Goal: Task Accomplishment & Management: Complete application form

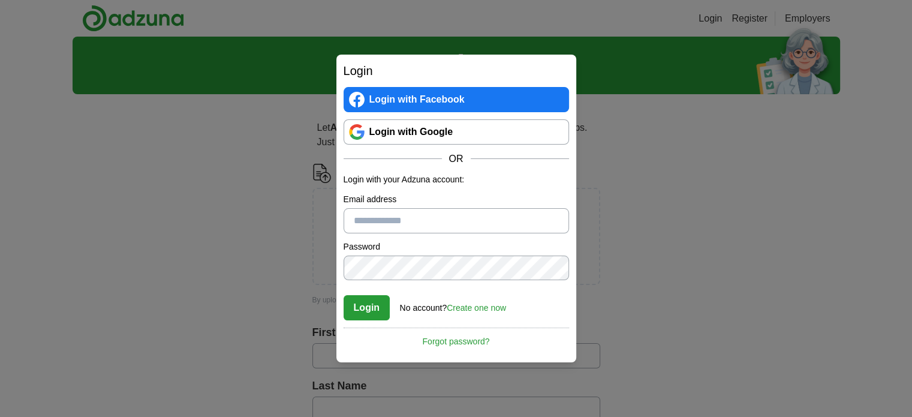
click at [380, 131] on link "Login with Google" at bounding box center [456, 131] width 225 height 25
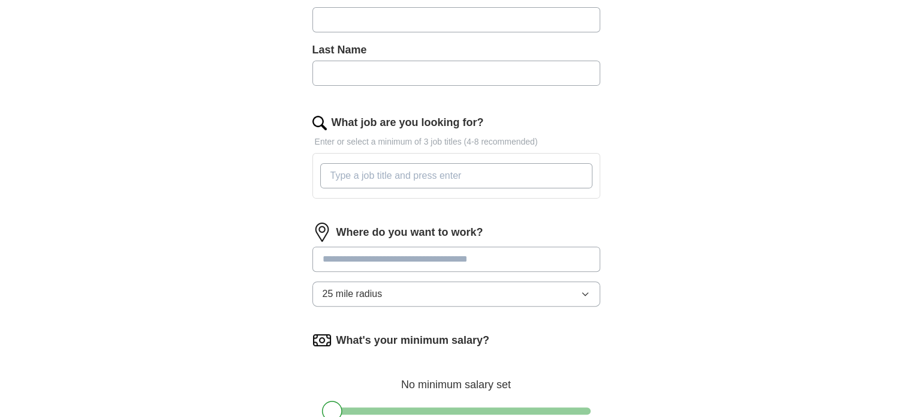
scroll to position [240, 0]
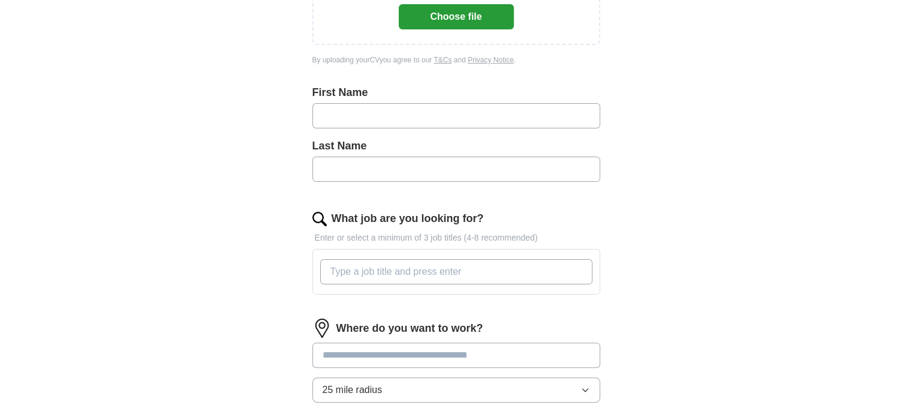
click at [359, 109] on input "text" at bounding box center [456, 115] width 288 height 25
type input "*******"
type input "******"
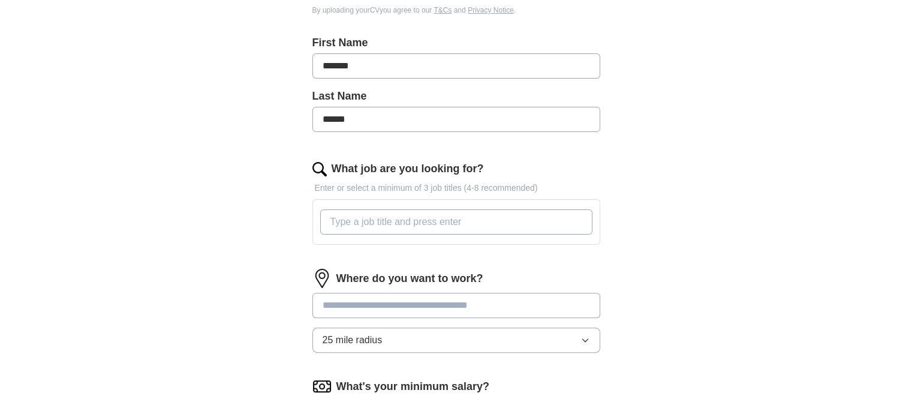
scroll to position [360, 0]
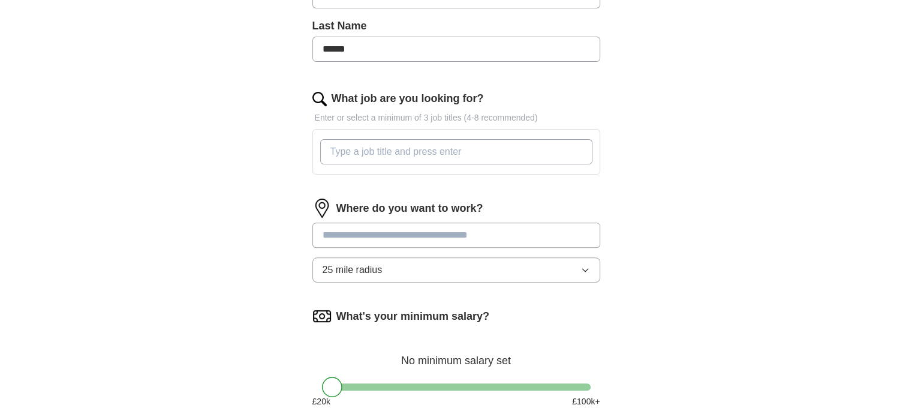
click at [360, 146] on input "What job are you looking for?" at bounding box center [456, 151] width 272 height 25
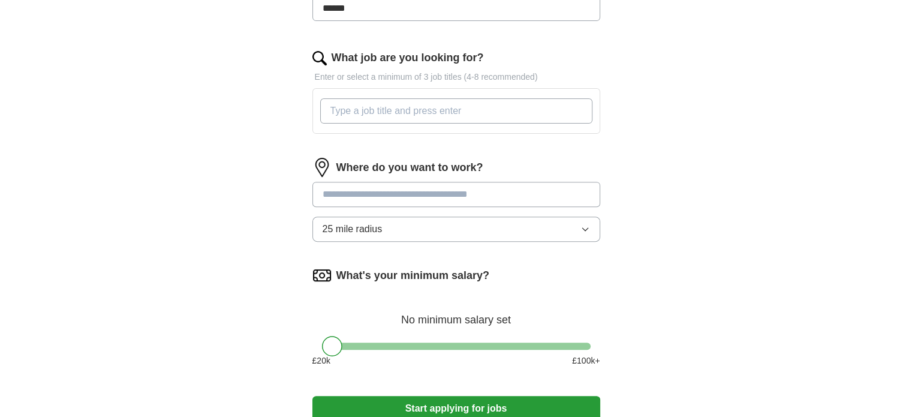
scroll to position [420, 0]
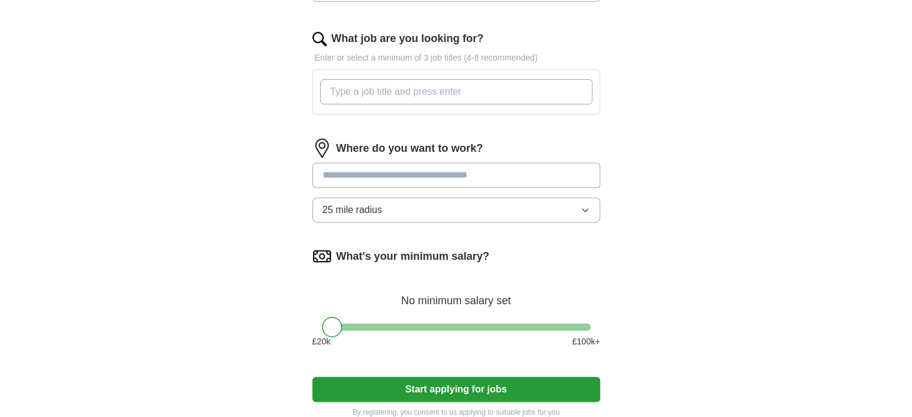
click at [343, 177] on input at bounding box center [456, 174] width 288 height 25
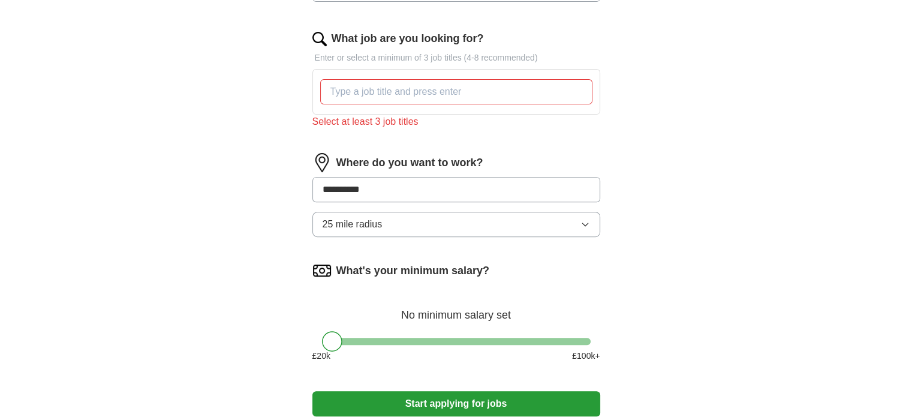
click at [331, 189] on input "*********" at bounding box center [456, 189] width 288 height 25
click at [334, 184] on input "*********" at bounding box center [456, 189] width 288 height 25
type input "**********"
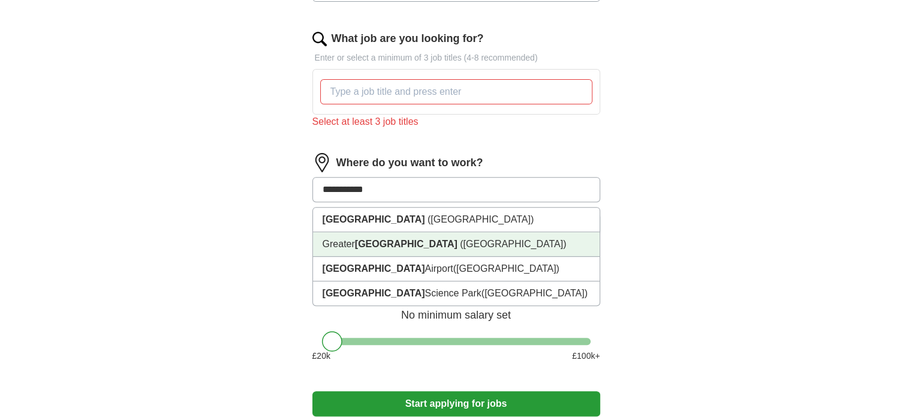
click at [345, 233] on li "[GEOGRAPHIC_DATA] ([GEOGRAPHIC_DATA])" at bounding box center [456, 244] width 287 height 25
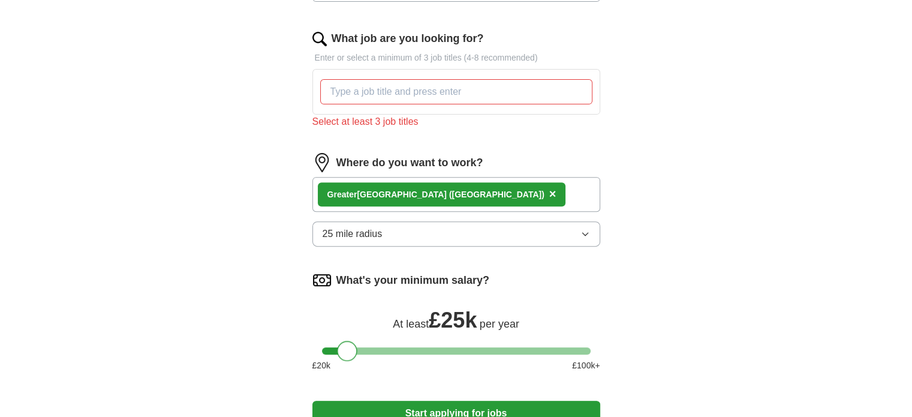
drag, startPoint x: 328, startPoint y: 351, endPoint x: 344, endPoint y: 352, distance: 16.2
click at [344, 352] on div at bounding box center [347, 351] width 20 height 20
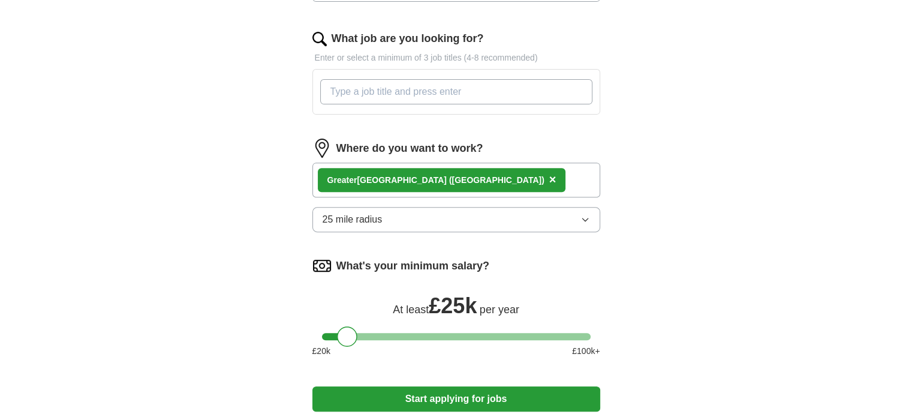
click at [377, 85] on input "What job are you looking for?" at bounding box center [456, 91] width 272 height 25
type input "d"
type input "e"
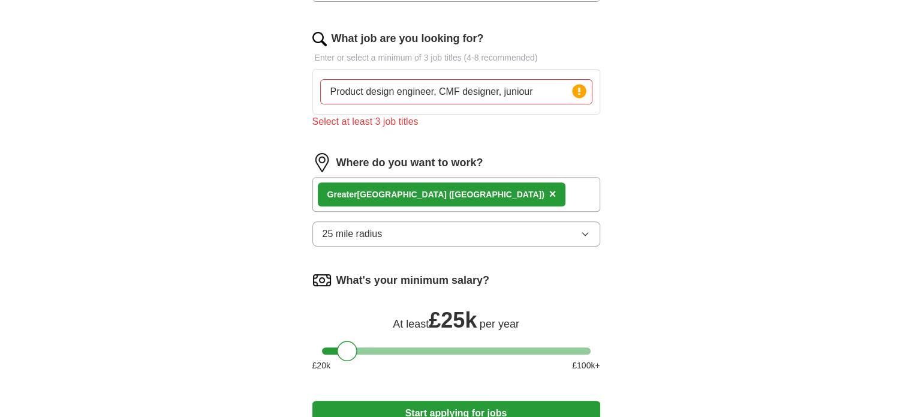
click at [523, 92] on input "Product design engineer, CMF designer, juniour" at bounding box center [456, 91] width 272 height 25
click at [544, 87] on input "Product design engineer, CMF designer, junior designer, CAD junior designer," at bounding box center [456, 91] width 272 height 25
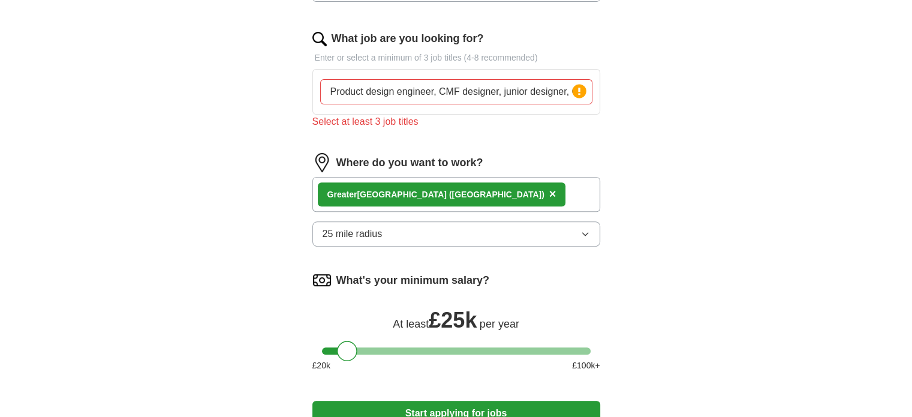
drag, startPoint x: 552, startPoint y: 91, endPoint x: 278, endPoint y: 124, distance: 276.5
click at [278, 124] on div "Let ApplyIQ do the hard work of searching and applying for jobs. Just tell us w…" at bounding box center [456, 71] width 384 height 774
type input "ner, CAD junior designer, industrial design"
drag, startPoint x: 536, startPoint y: 88, endPoint x: 228, endPoint y: 119, distance: 309.7
click at [228, 119] on div "ApplyIQ Let ApplyIQ do the hard work of searching and applying for jobs. Just t…" at bounding box center [456, 37] width 767 height 841
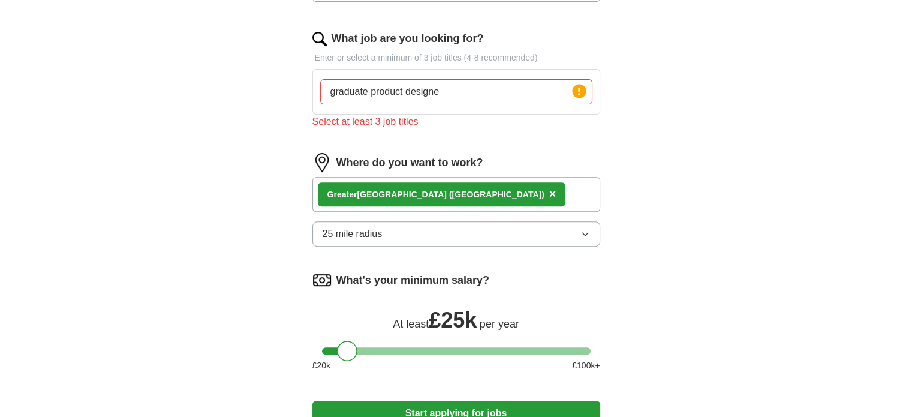
type input "graduate product designer"
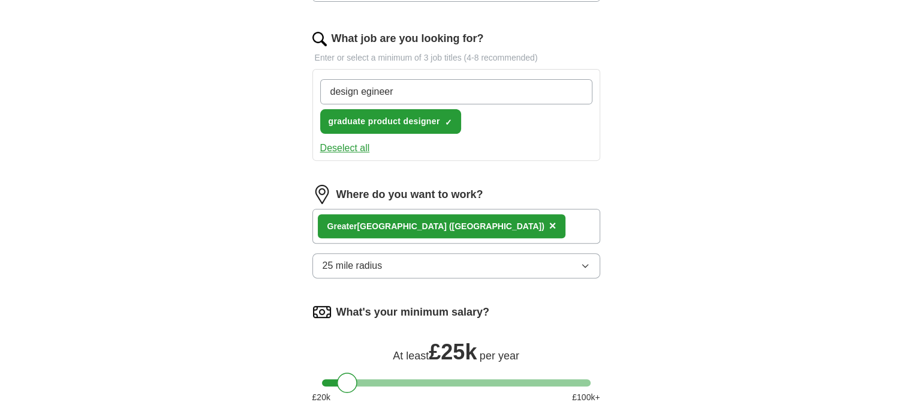
click at [362, 90] on input "design egineer" at bounding box center [456, 91] width 272 height 25
click at [363, 91] on input "design egineer" at bounding box center [456, 91] width 272 height 25
click at [366, 90] on input "design egineer" at bounding box center [456, 91] width 272 height 25
type input "design engineer"
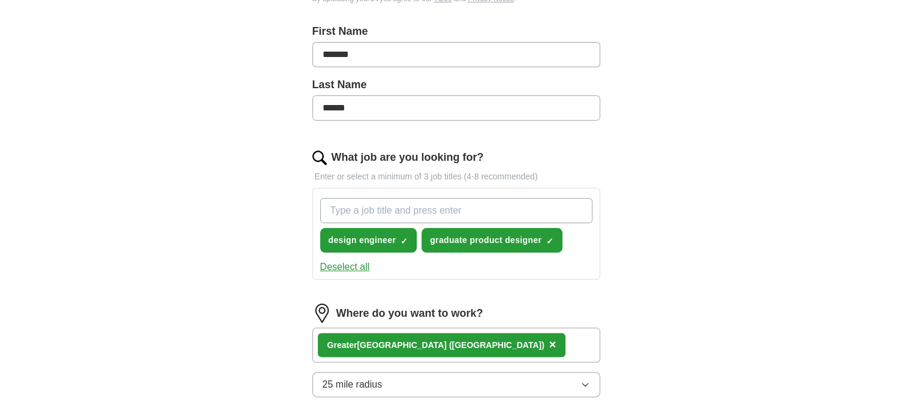
scroll to position [300, 0]
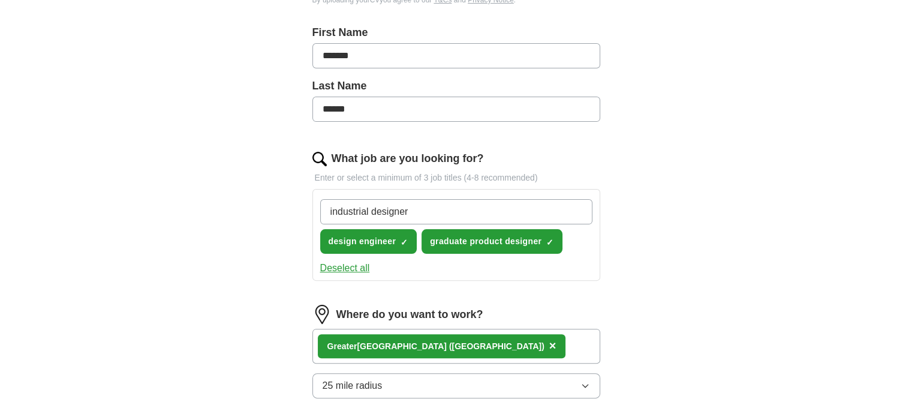
type input "industrial designer"
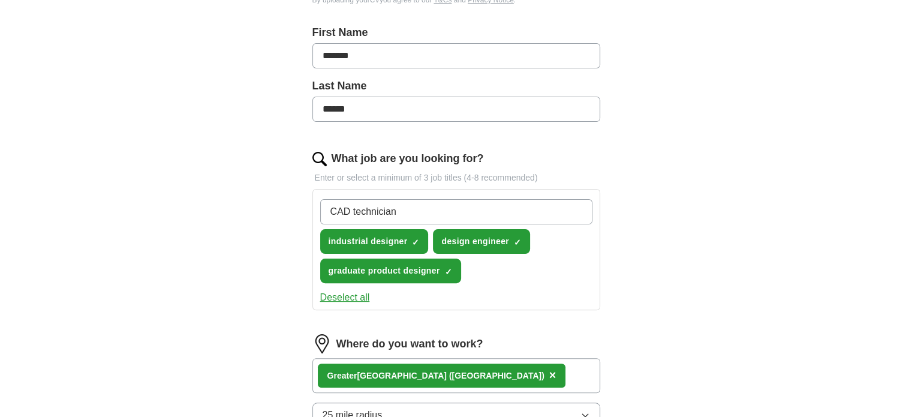
type input "CAD technician"
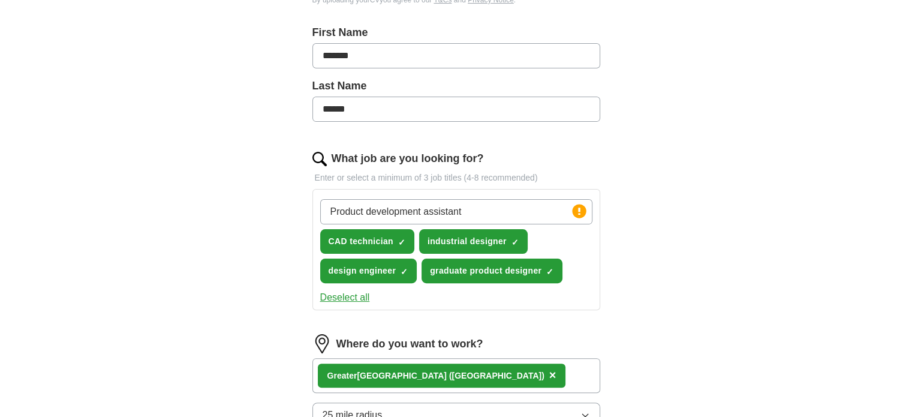
type input "Product development assistant"
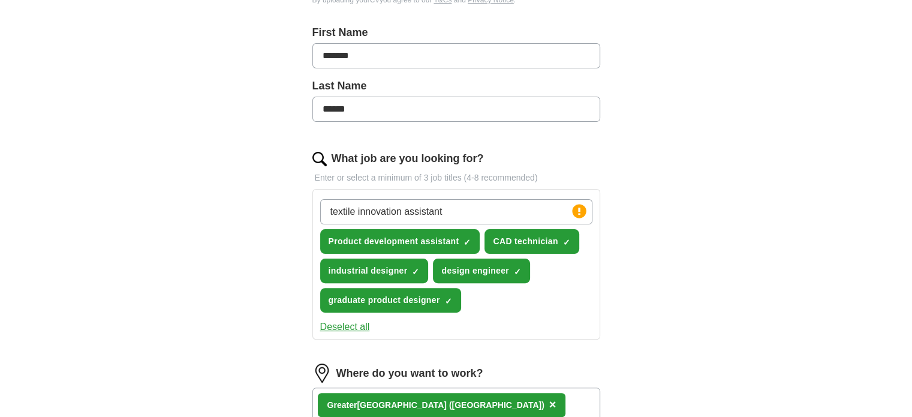
type input "textile innovation assistant"
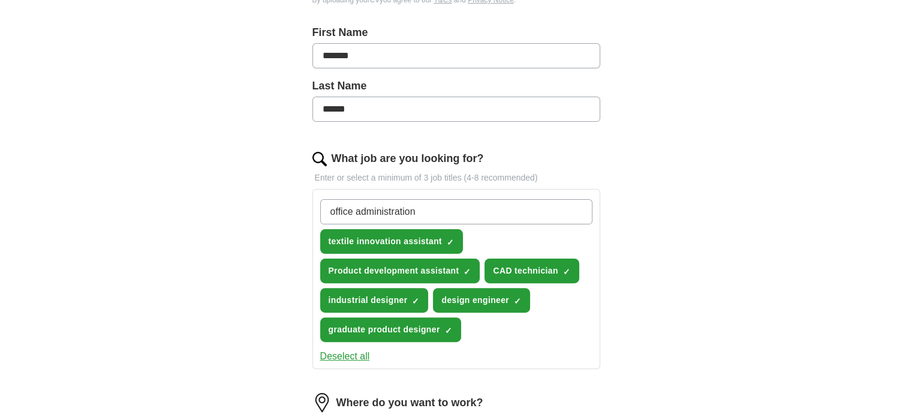
type input "office administration"
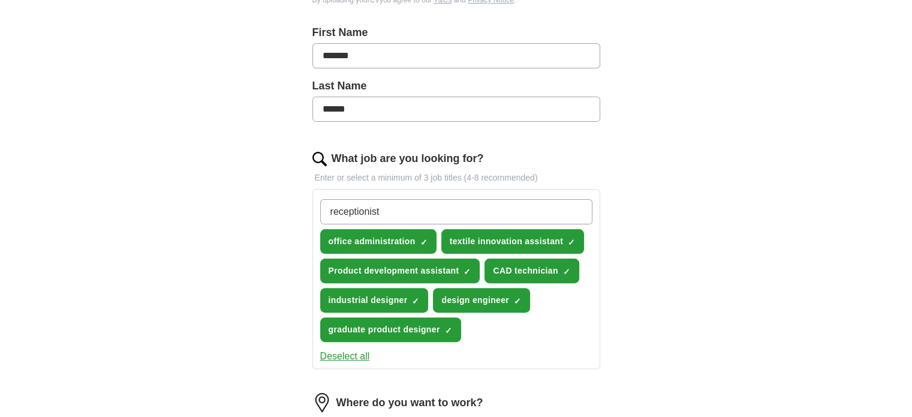
type input "receptionist"
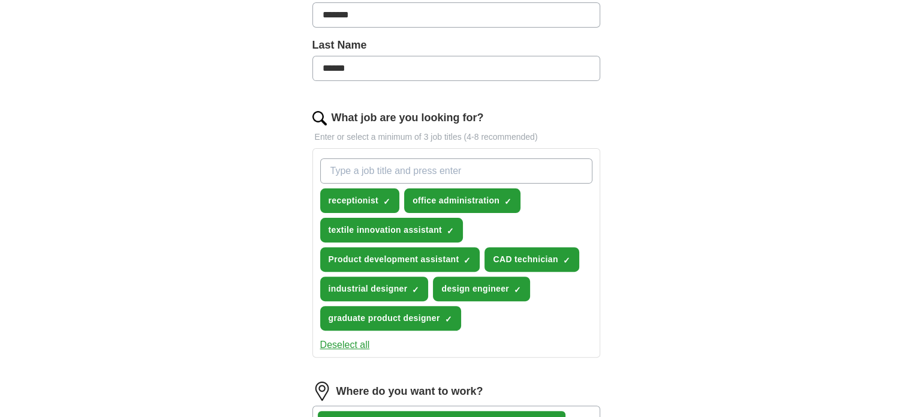
scroll to position [420, 0]
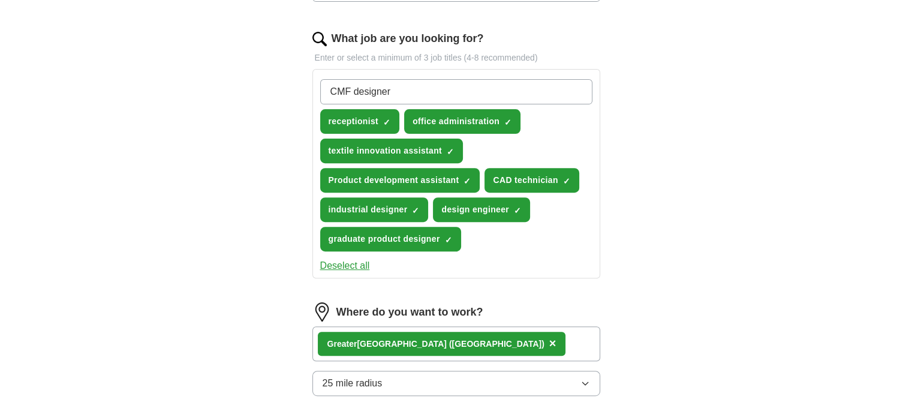
type input "CMF designer"
